Goal: Task Accomplishment & Management: Complete application form

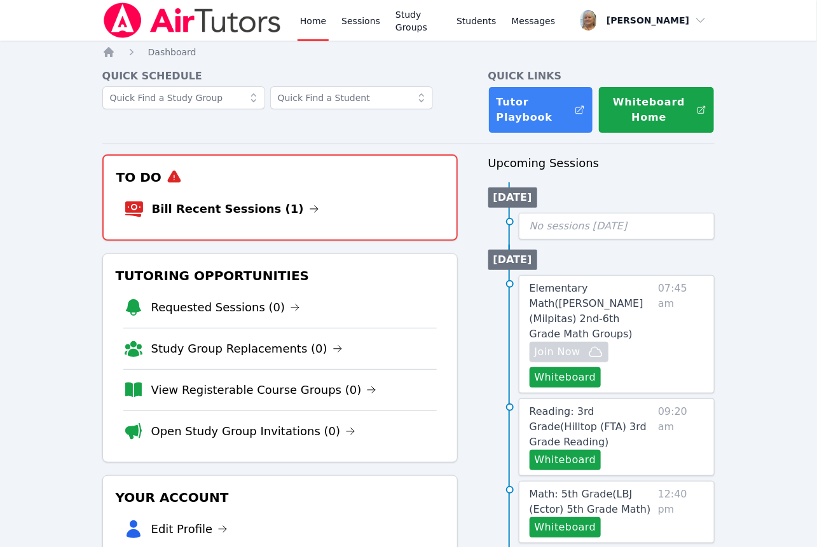
drag, startPoint x: 260, startPoint y: 255, endPoint x: 267, endPoint y: 261, distance: 9.0
click at [259, 218] on link "Bill Recent Sessions (1)" at bounding box center [235, 209] width 167 height 18
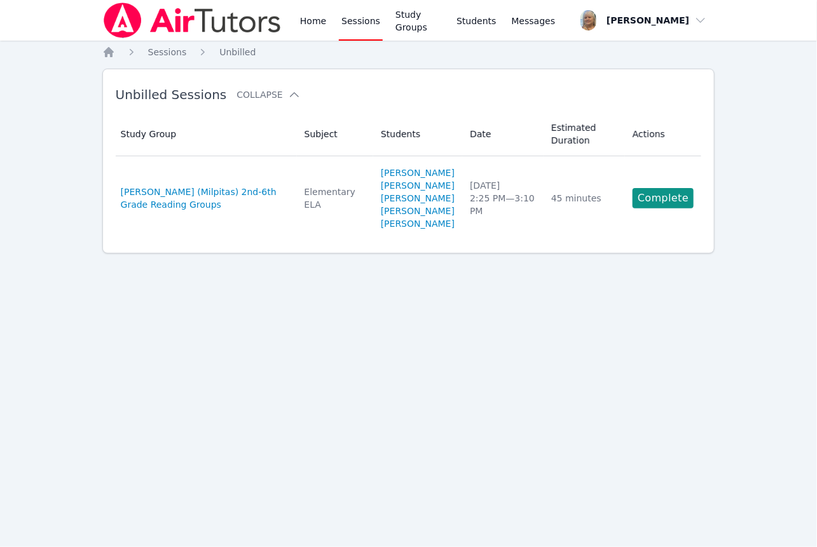
click at [664, 208] on link "Complete" at bounding box center [662, 198] width 61 height 20
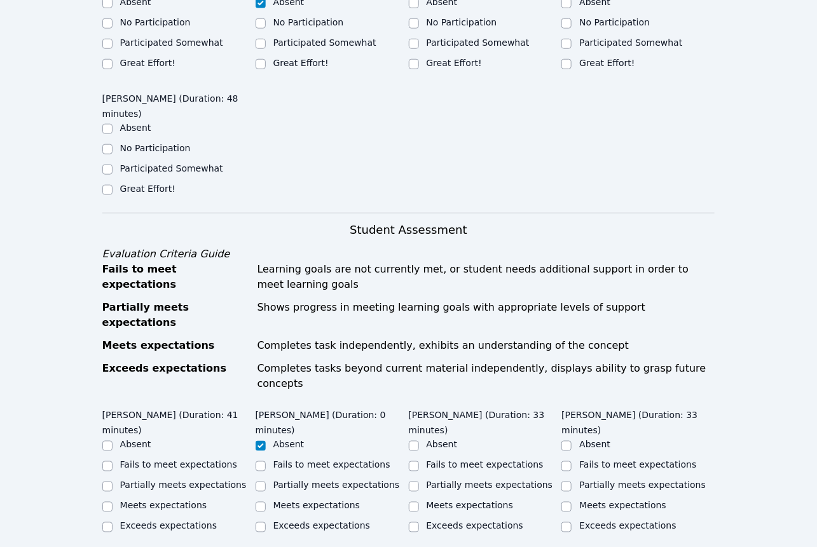
scroll to position [393, 0]
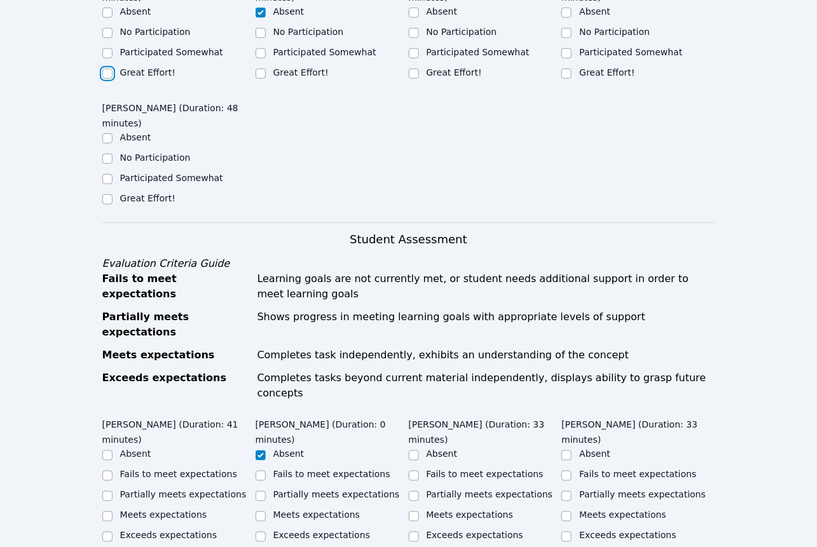
click at [106, 79] on input "Great Effort!" at bounding box center [107, 74] width 10 height 10
checkbox input "true"
click at [414, 58] on input "Participated Somewhat" at bounding box center [414, 53] width 10 height 10
checkbox input "true"
drag, startPoint x: 567, startPoint y: 179, endPoint x: 521, endPoint y: 212, distance: 57.0
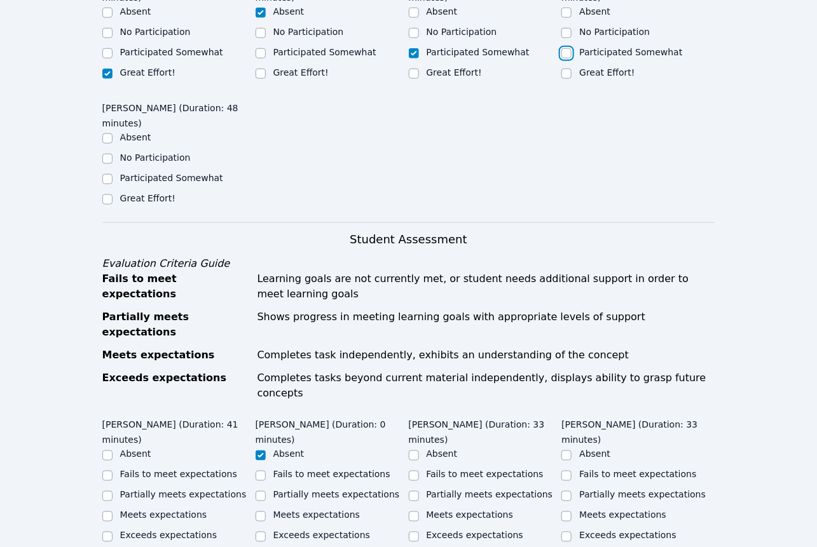
click at [567, 58] on input "Participated Somewhat" at bounding box center [566, 53] width 10 height 10
checkbox input "true"
click at [111, 205] on input "Great Effort!" at bounding box center [107, 199] width 10 height 10
checkbox input "true"
click at [414, 79] on input "Great Effort!" at bounding box center [414, 74] width 10 height 10
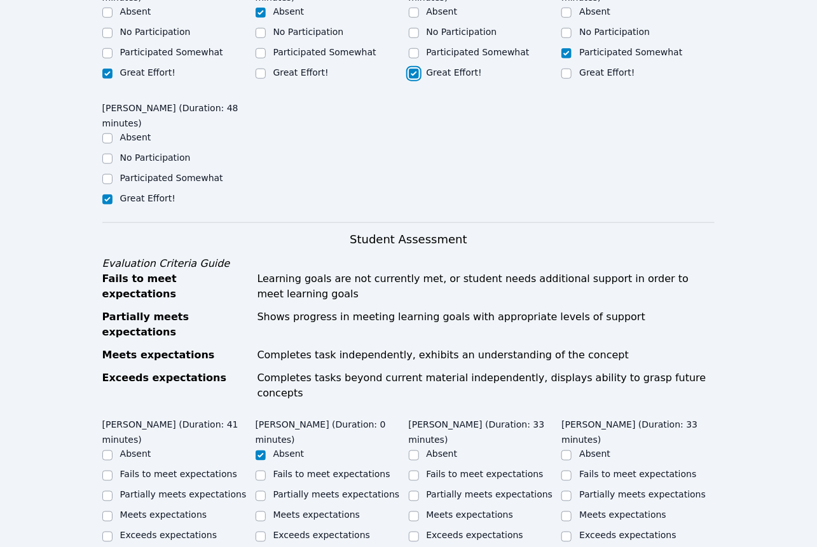
checkbox input "true"
checkbox input "false"
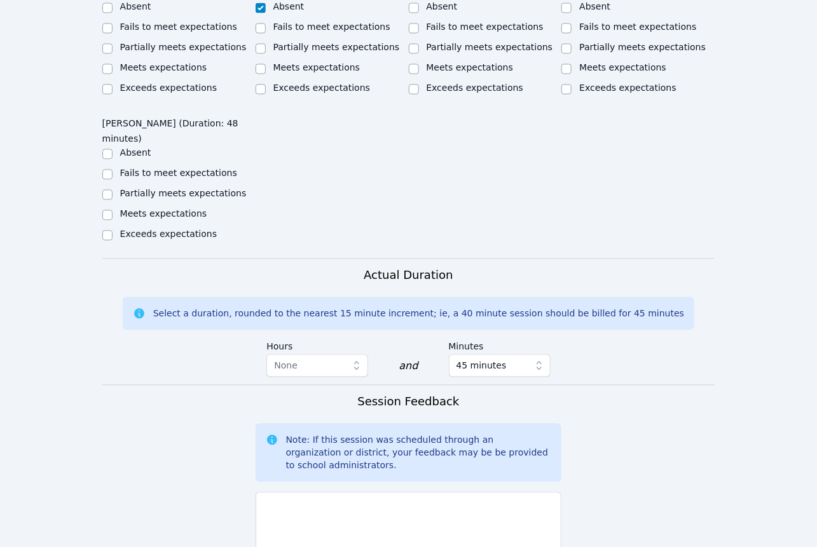
scroll to position [874, 0]
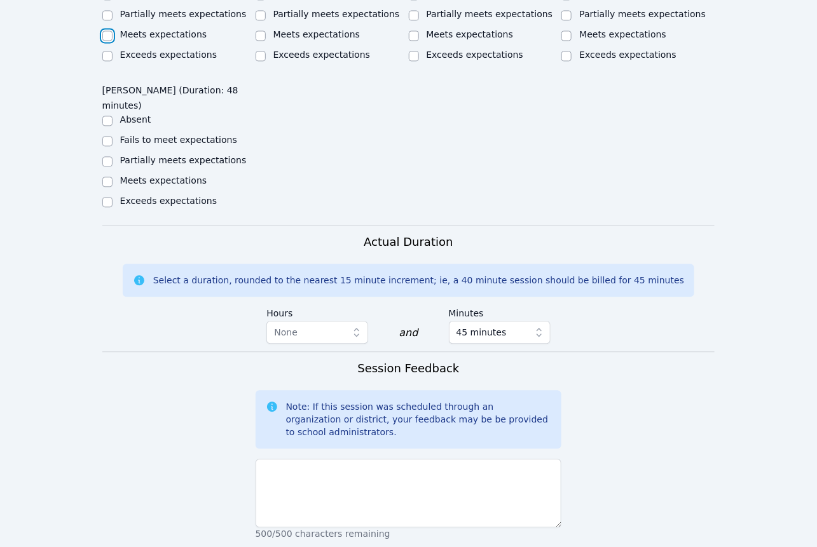
click at [109, 41] on input "Meets expectations" at bounding box center [107, 36] width 10 height 10
checkbox input "true"
click at [414, 20] on input "Partially meets expectations" at bounding box center [414, 15] width 10 height 10
checkbox input "true"
click at [571, 20] on input "Partially meets expectations" at bounding box center [566, 15] width 10 height 10
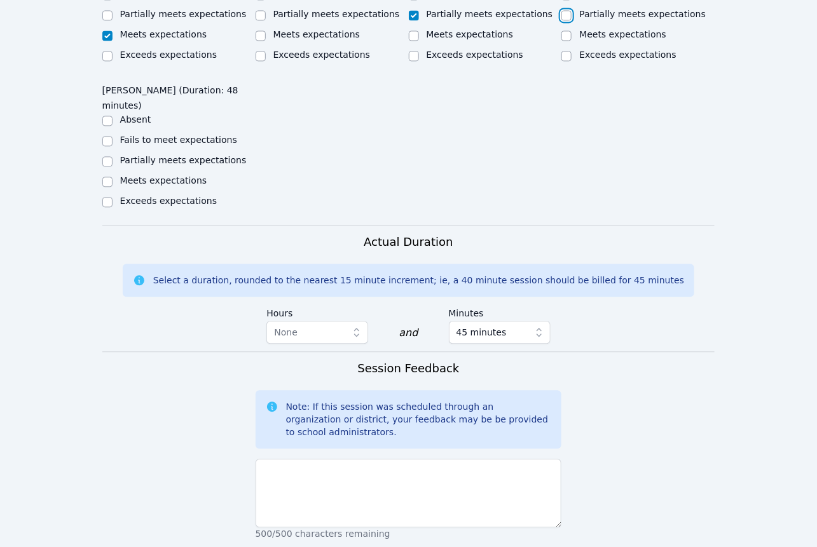
checkbox input "true"
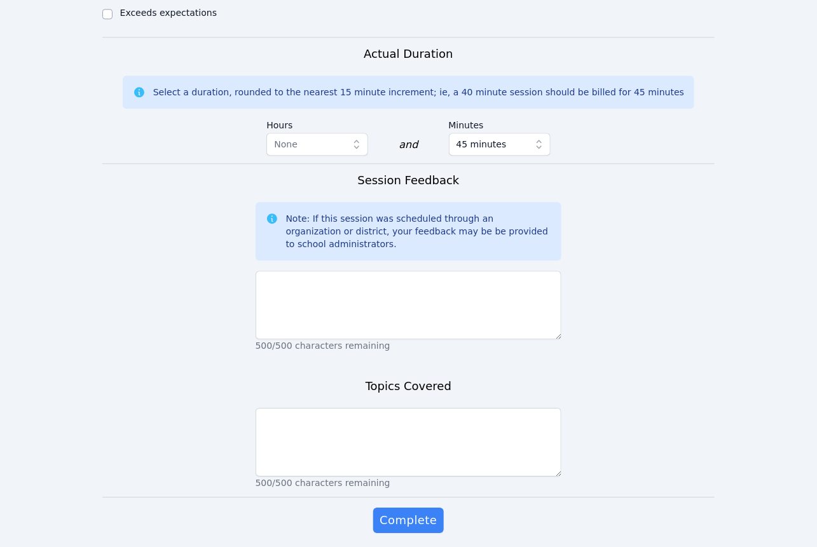
scroll to position [1062, 0]
checkbox input "true"
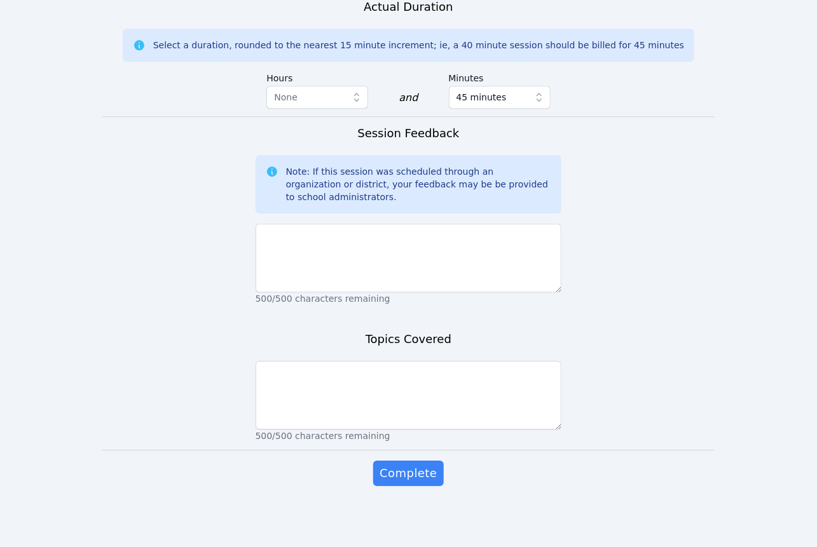
scroll to position [1419, 0]
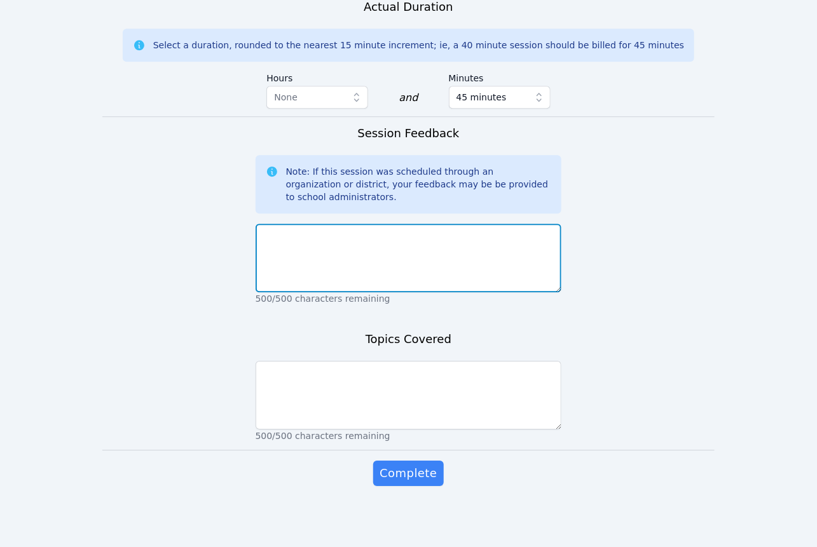
click at [358, 292] on textarea at bounding box center [408, 258] width 306 height 69
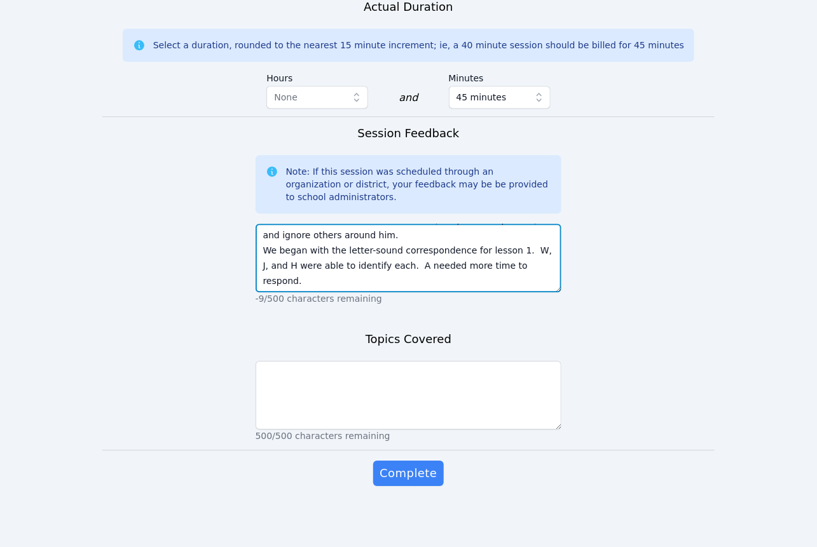
scroll to position [1589, 0]
type textarea "Students were late signing in on our first day...often happens until they are c…"
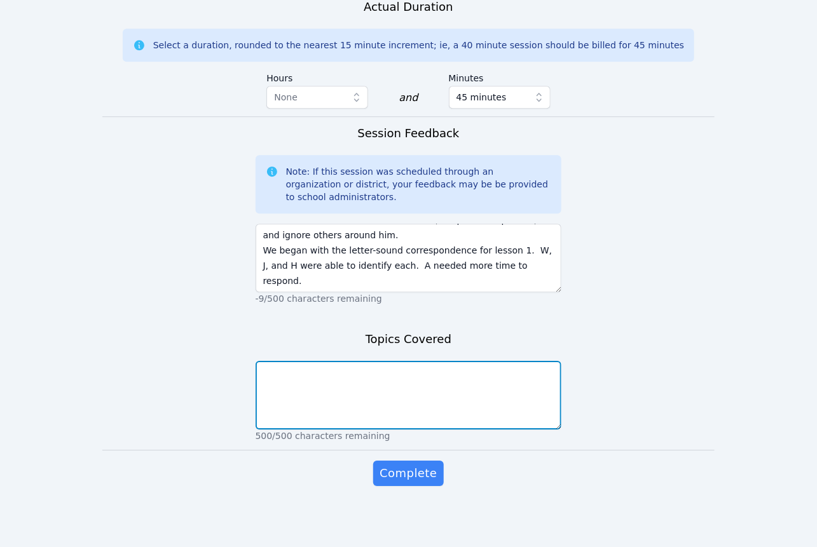
click at [379, 361] on textarea at bounding box center [408, 395] width 306 height 69
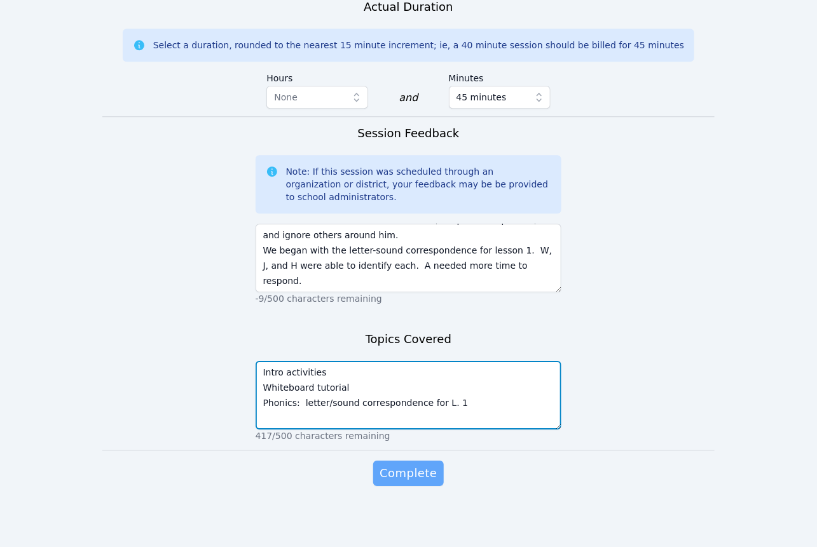
type textarea "Intro activities Whiteboard tutorial Phonics: letter/sound correspondence for L…"
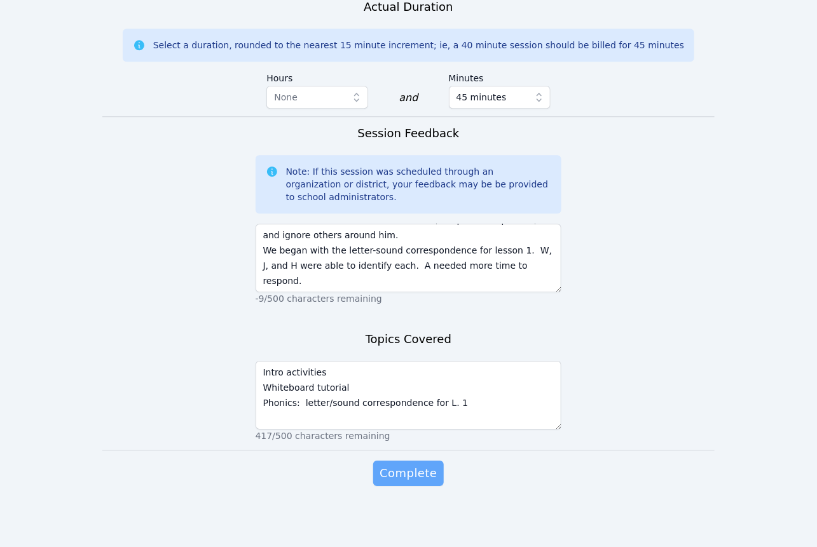
click at [428, 476] on span "Complete" at bounding box center [407, 474] width 57 height 18
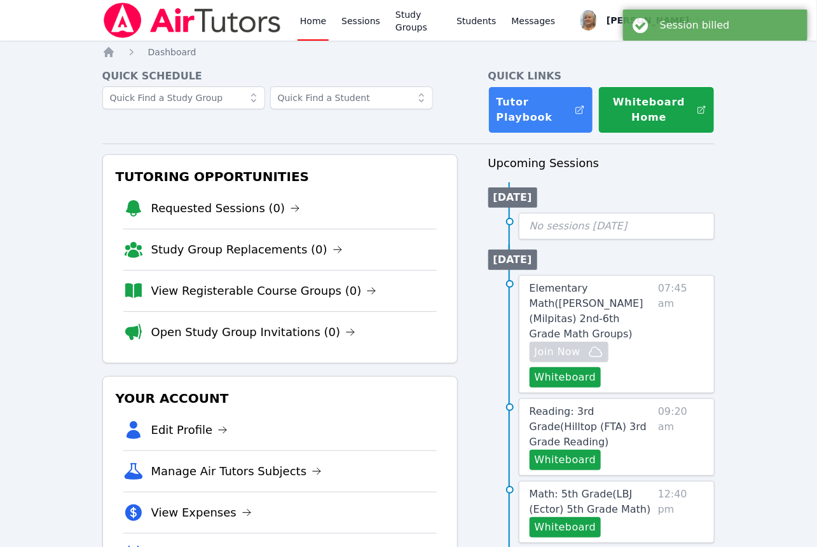
scroll to position [10, 0]
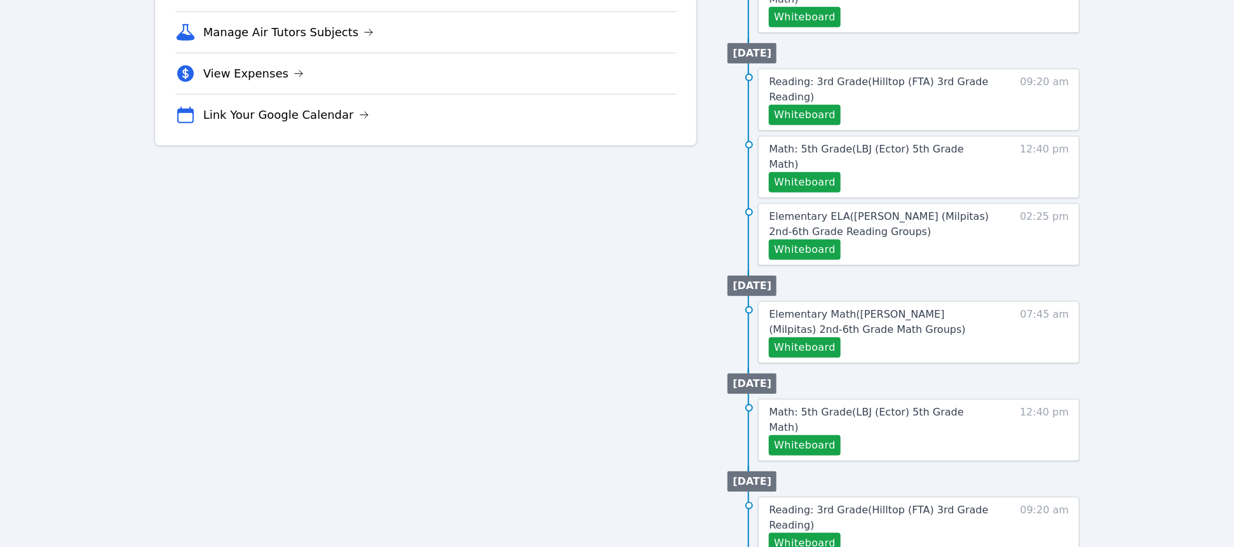
scroll to position [425, 0]
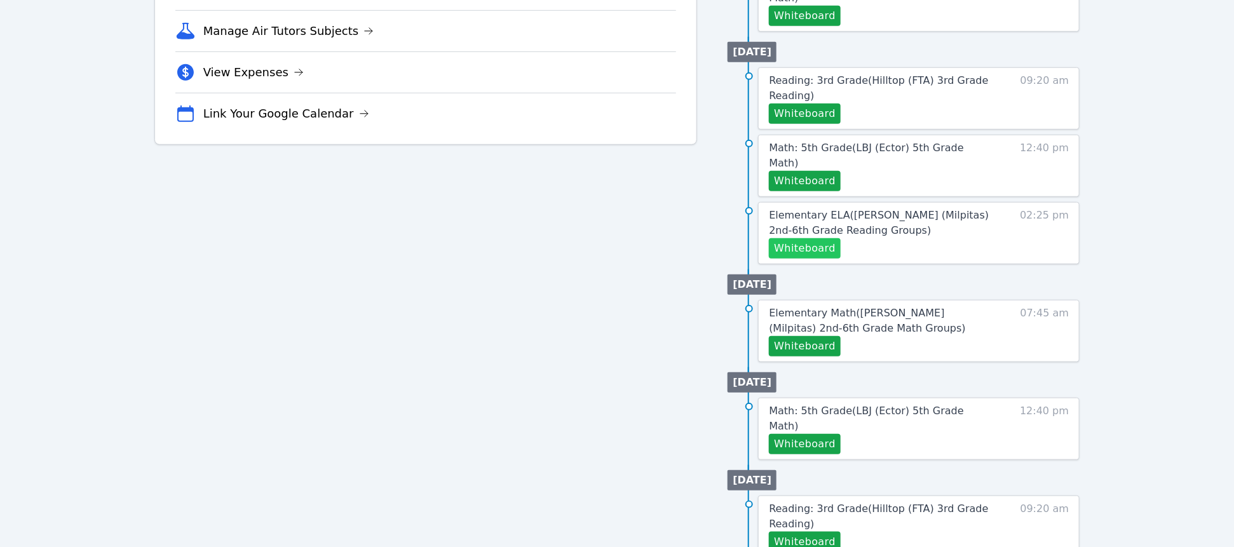
click at [841, 259] on button "Whiteboard" at bounding box center [805, 248] width 72 height 20
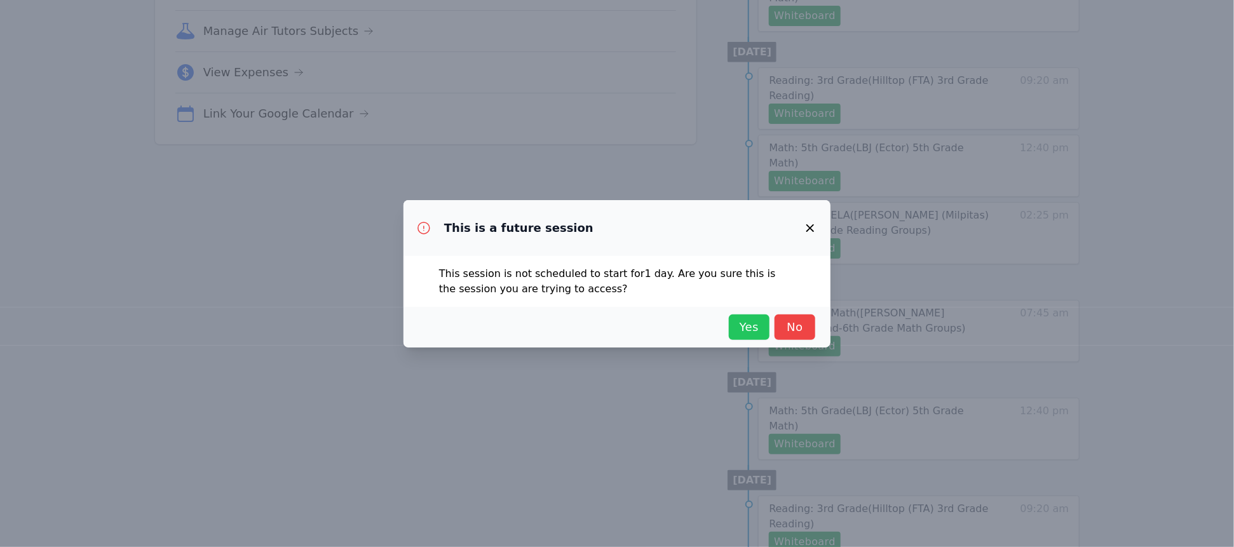
click at [763, 336] on span "Yes" at bounding box center [749, 327] width 28 height 18
